Goal: Task Accomplishment & Management: Manage account settings

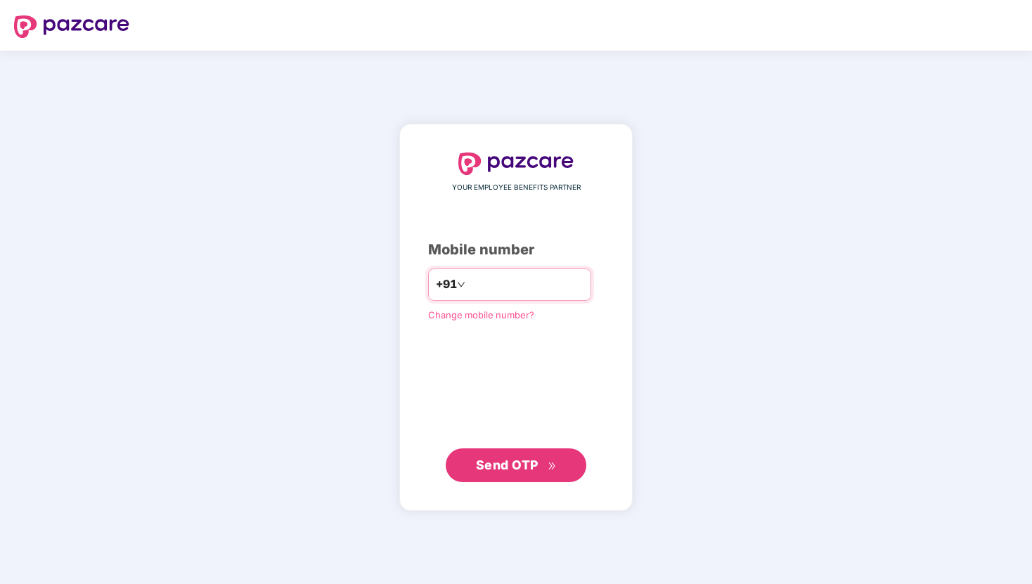
type input "**********"
click at [492, 496] on div "**********" at bounding box center [515, 318] width 233 height 388
click at [524, 469] on span "Send OTP" at bounding box center [507, 464] width 63 height 15
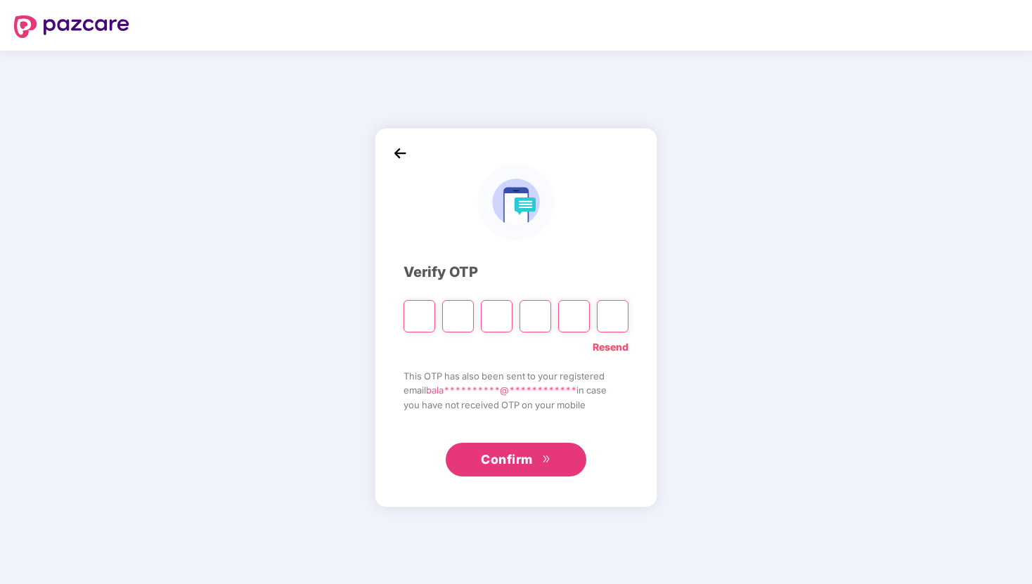
click at [420, 320] on input "Please enter verification code. Digit 1" at bounding box center [420, 316] width 32 height 32
type input "*"
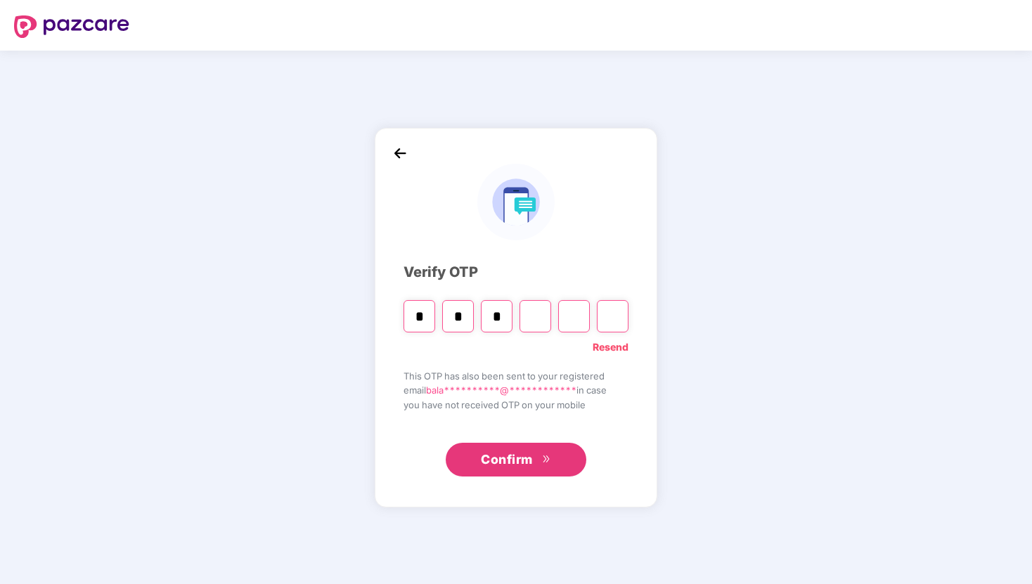
type input "*"
click at [491, 321] on input "*" at bounding box center [497, 316] width 32 height 32
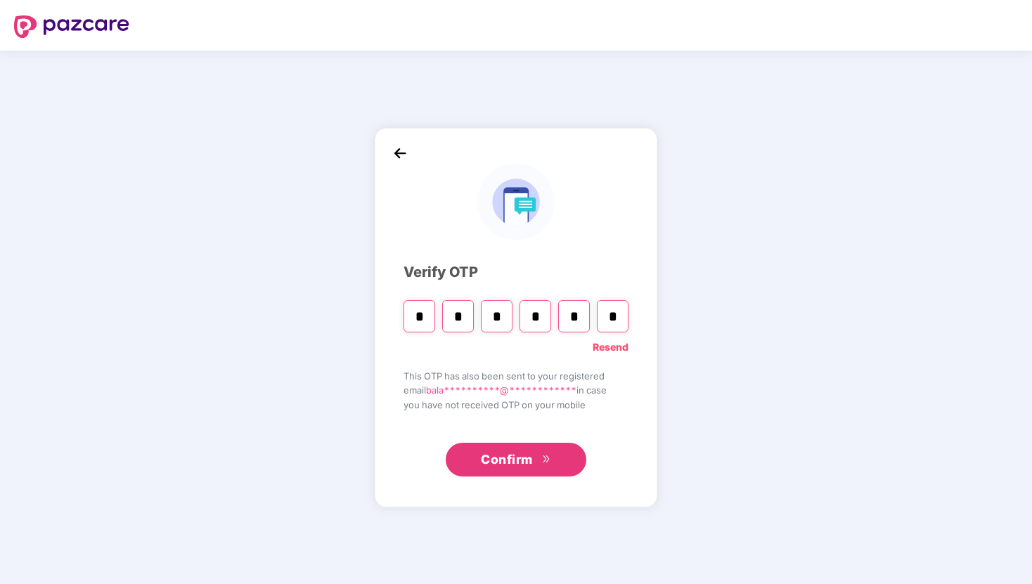
type input "*"
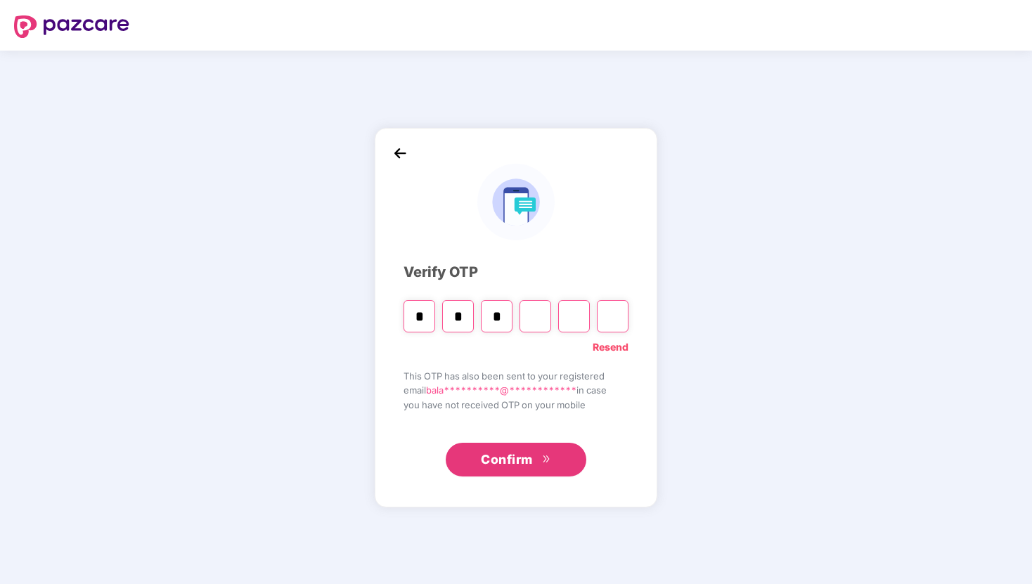
type input "*"
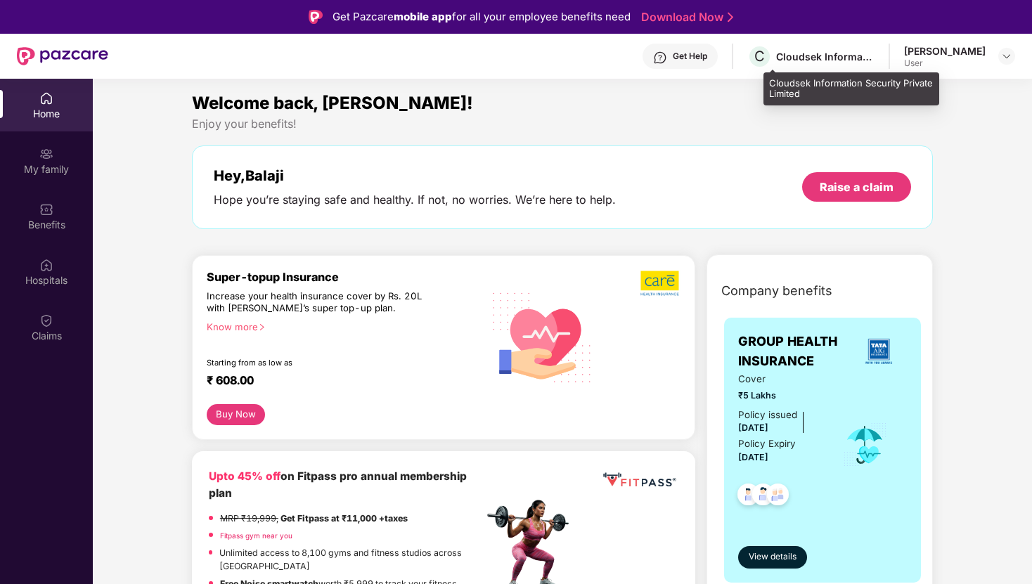
click at [861, 56] on div "Cloudsek Information Security Private Limited" at bounding box center [825, 56] width 98 height 13
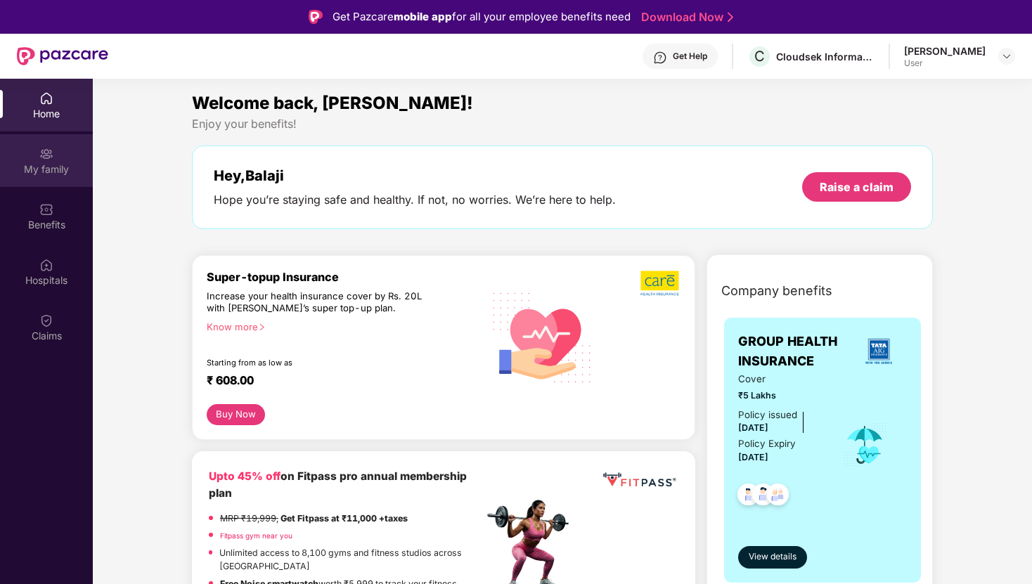
click at [21, 163] on div "My family" at bounding box center [46, 169] width 93 height 14
